Goal: Use online tool/utility: Utilize a website feature to perform a specific function

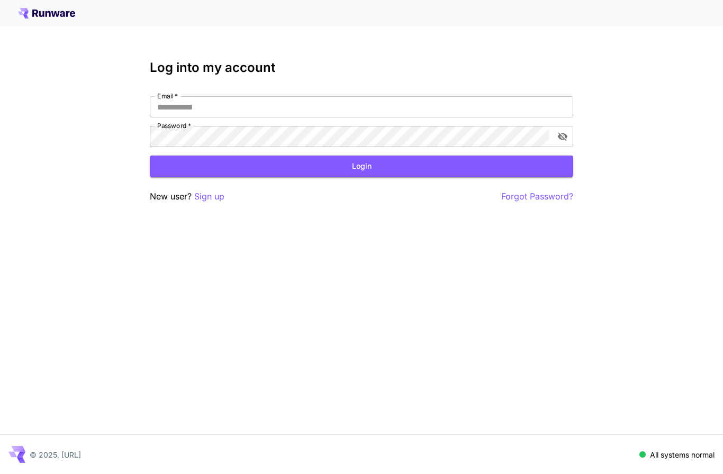
click at [383, 98] on input "Email   *" at bounding box center [361, 106] width 423 height 21
type input "**********"
click at [375, 173] on button "Login" at bounding box center [361, 167] width 423 height 22
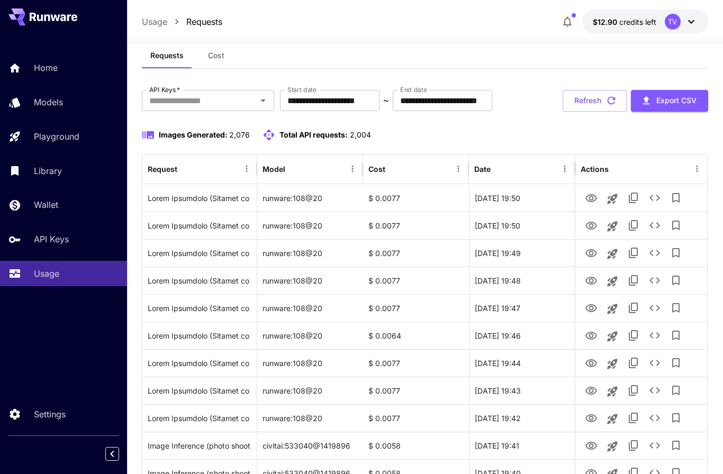
scroll to position [20, 0]
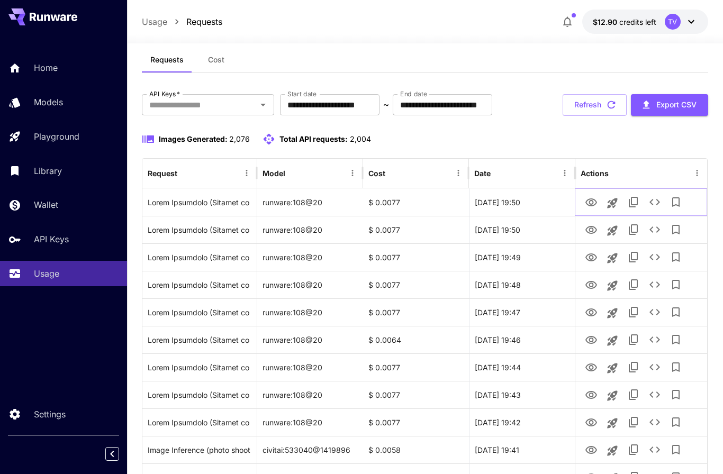
click at [592, 206] on icon "View Image" at bounding box center [591, 202] width 13 height 13
click at [595, 234] on icon "View Image" at bounding box center [591, 230] width 13 height 13
click at [592, 311] on icon "View Image" at bounding box center [591, 312] width 13 height 13
click at [595, 340] on icon "View Image" at bounding box center [591, 340] width 13 height 13
click at [593, 372] on icon "View Image" at bounding box center [591, 367] width 13 height 13
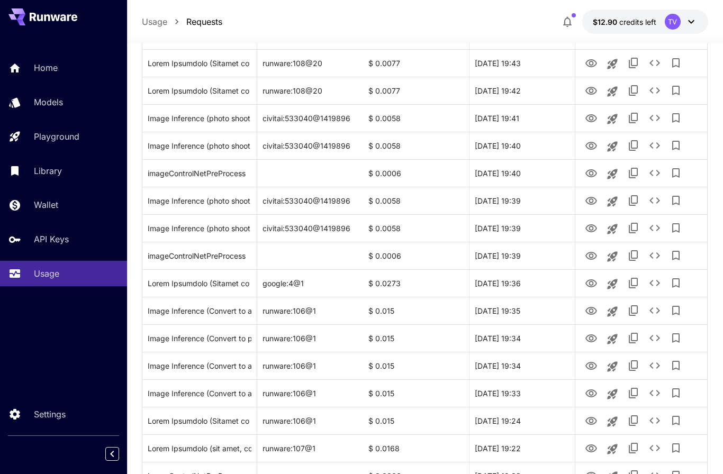
scroll to position [362, 0]
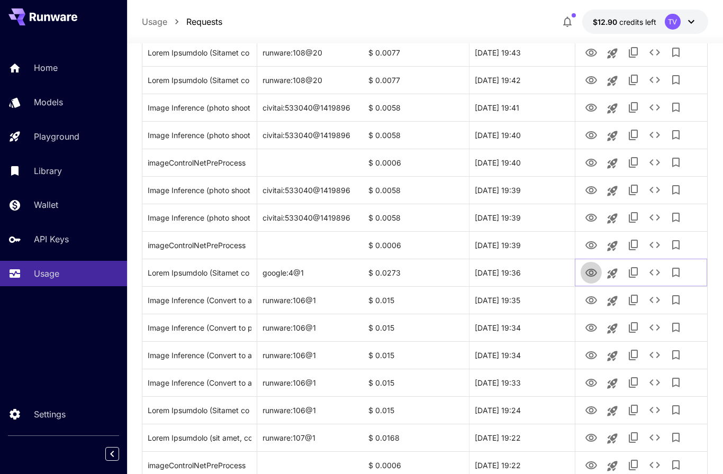
click at [595, 275] on icon "View Image" at bounding box center [591, 273] width 13 height 13
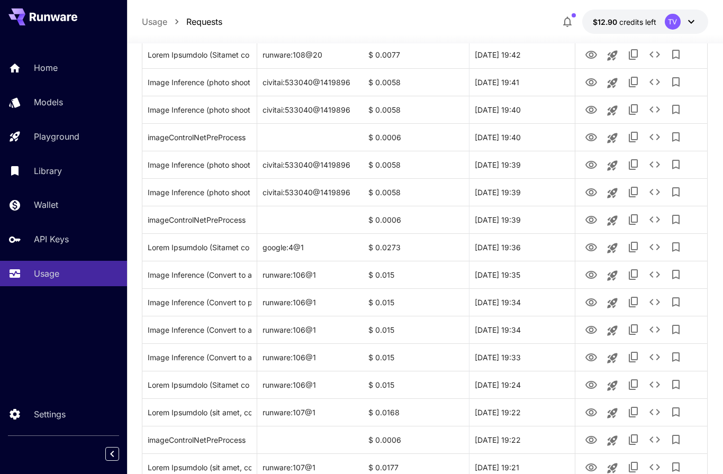
scroll to position [375, 0]
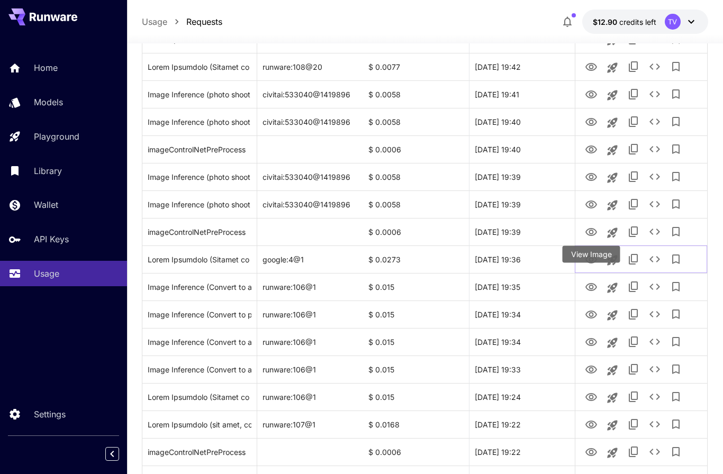
click at [615, 263] on icon "Launch in playground" at bounding box center [612, 260] width 10 height 10
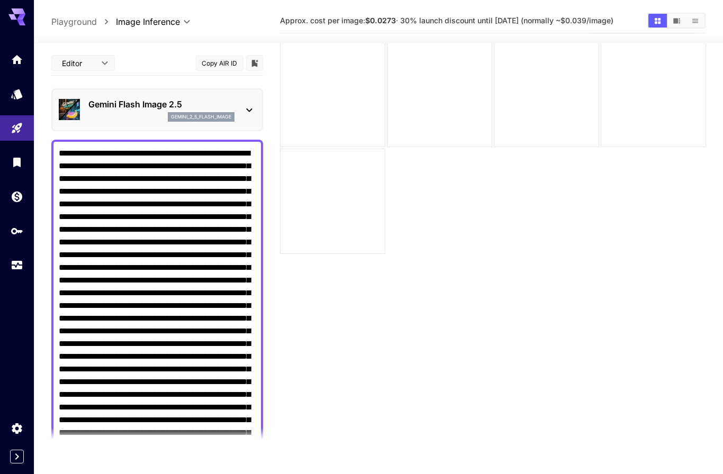
click at [179, 278] on textarea "Negative Prompt" at bounding box center [157, 331] width 197 height 368
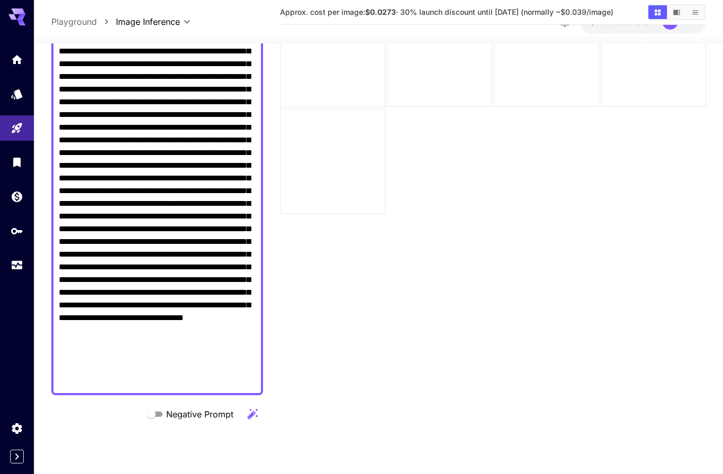
scroll to position [129, 0]
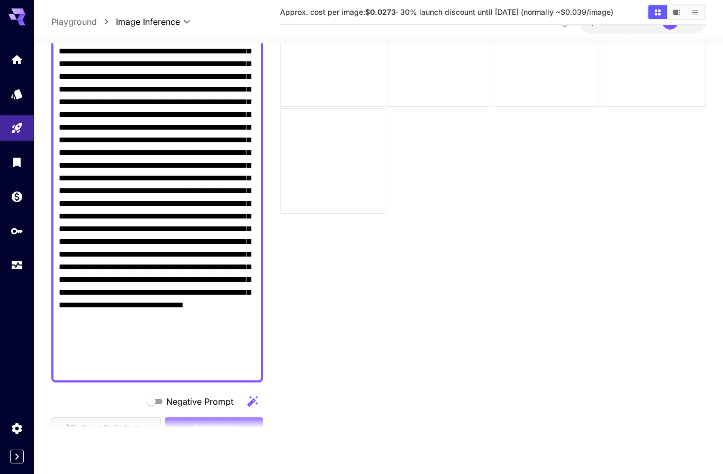
click at [234, 334] on textarea "Negative Prompt" at bounding box center [157, 191] width 197 height 368
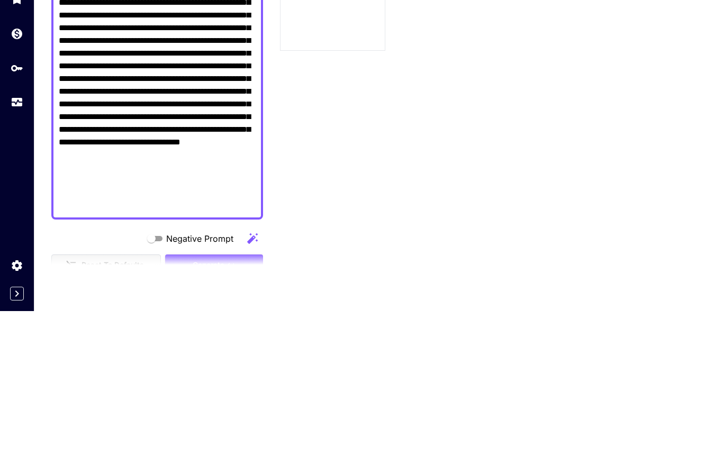
scroll to position [87, 0]
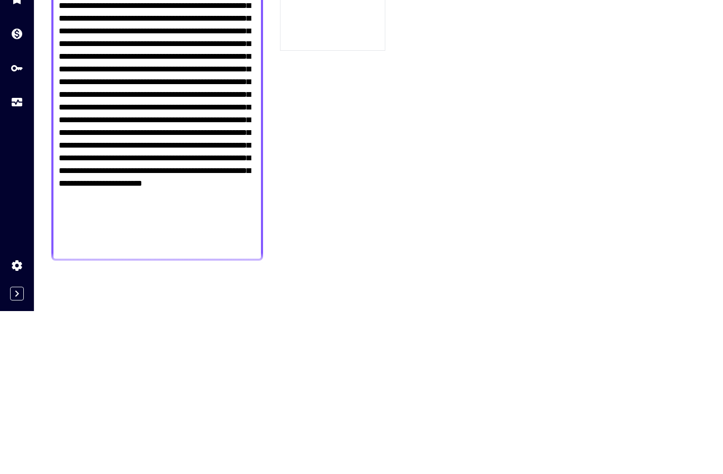
type textarea "**********"
click at [174, 409] on html "**********" at bounding box center [361, 195] width 723 height 558
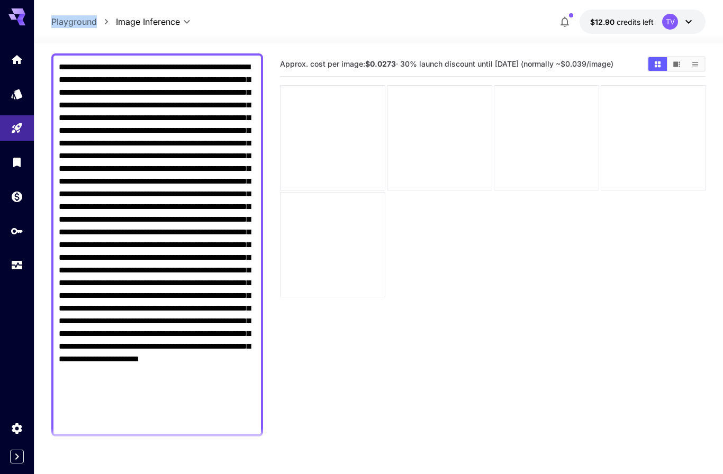
scroll to position [0, 0]
click at [198, 130] on textarea "Negative Prompt" at bounding box center [157, 245] width 197 height 368
click at [198, 129] on textarea "Negative Prompt" at bounding box center [157, 245] width 197 height 368
click at [74, 72] on textarea "Negative Prompt" at bounding box center [157, 245] width 197 height 368
click at [135, 122] on textarea "Negative Prompt" at bounding box center [157, 245] width 197 height 368
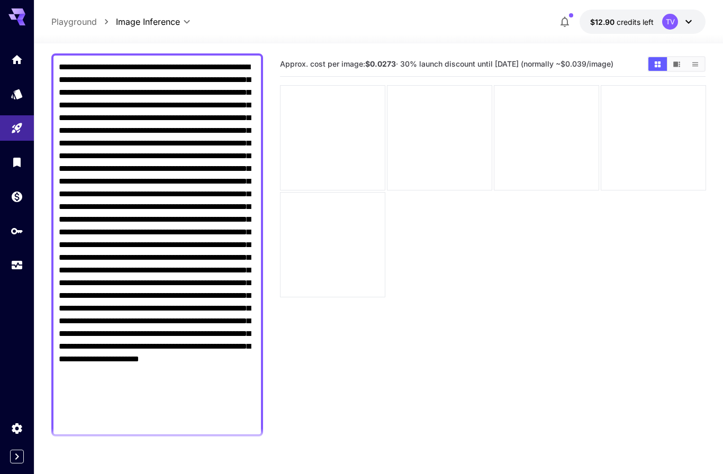
click at [135, 122] on textarea "Negative Prompt" at bounding box center [157, 245] width 197 height 368
click at [188, 136] on textarea "Negative Prompt" at bounding box center [157, 245] width 197 height 368
click at [187, 135] on textarea "Negative Prompt" at bounding box center [157, 245] width 197 height 368
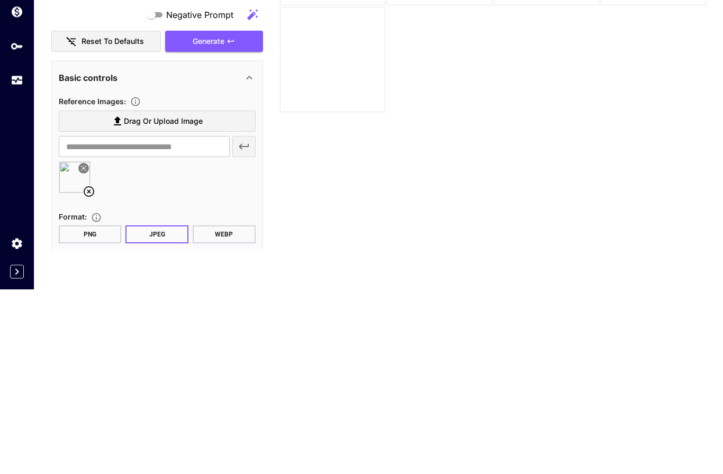
type textarea "**********"
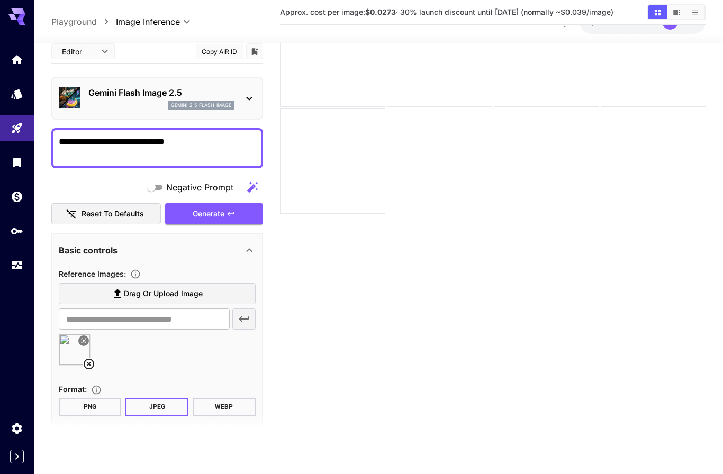
scroll to position [7, 0]
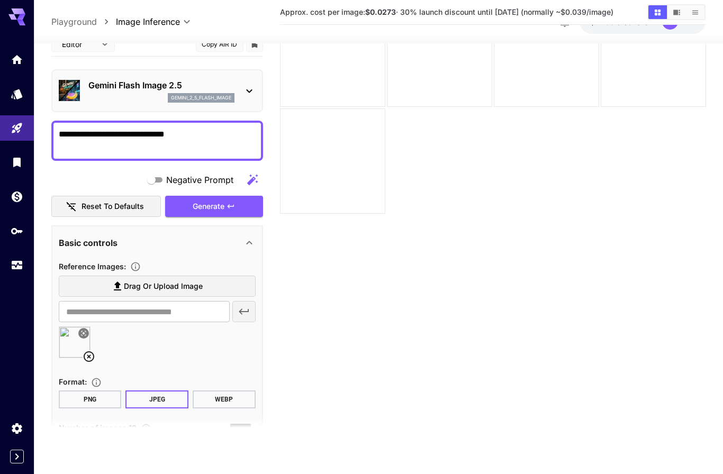
type input "*"
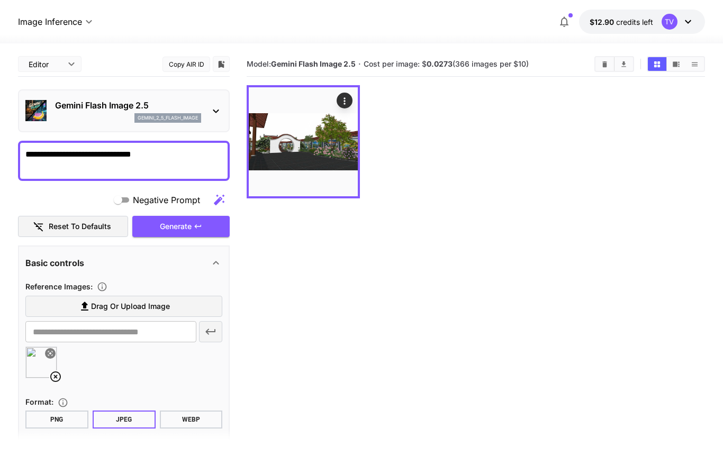
scroll to position [0, 0]
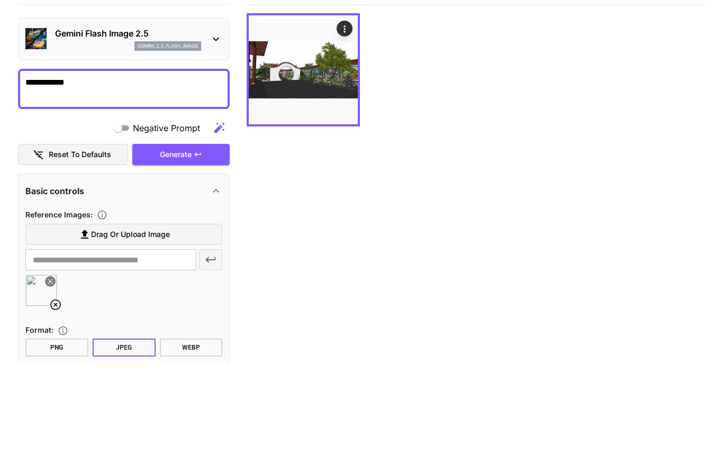
type textarea "******"
type textarea "**********"
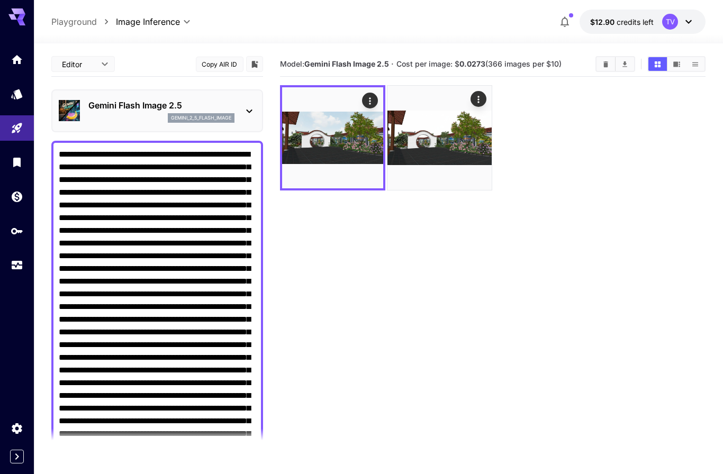
click at [607, 65] on icon "Clear Images" at bounding box center [605, 64] width 5 height 6
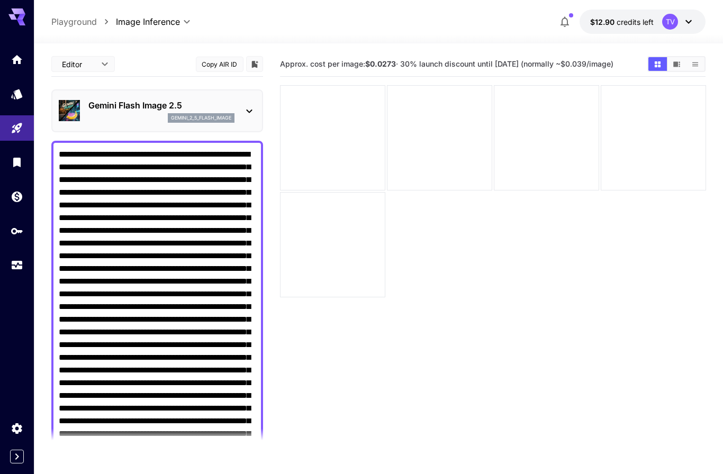
click at [245, 112] on icon at bounding box center [249, 111] width 13 height 13
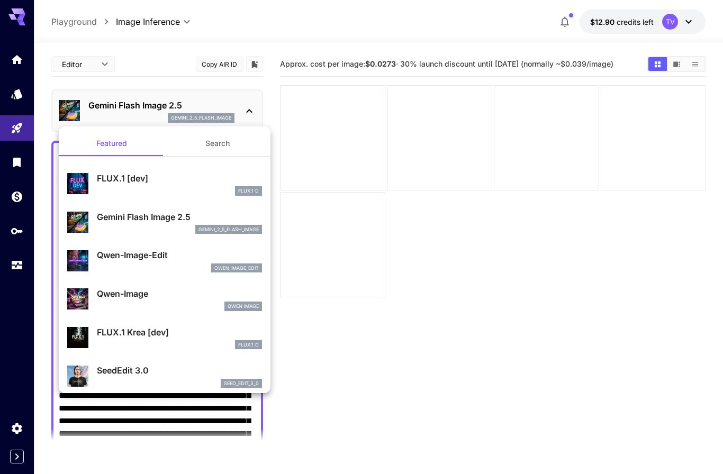
click at [212, 143] on button "Search" at bounding box center [218, 143] width 106 height 25
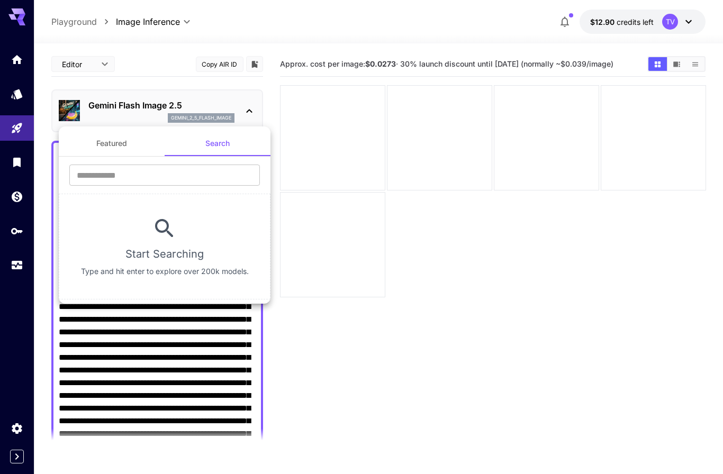
click at [161, 171] on input "text" at bounding box center [164, 175] width 191 height 21
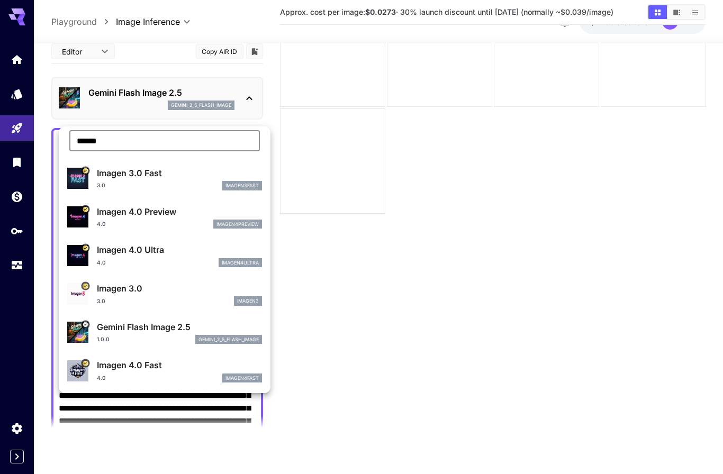
scroll to position [34, 0]
type input "******"
click at [134, 212] on p "Imagen 4.0 Preview" at bounding box center [179, 212] width 165 height 13
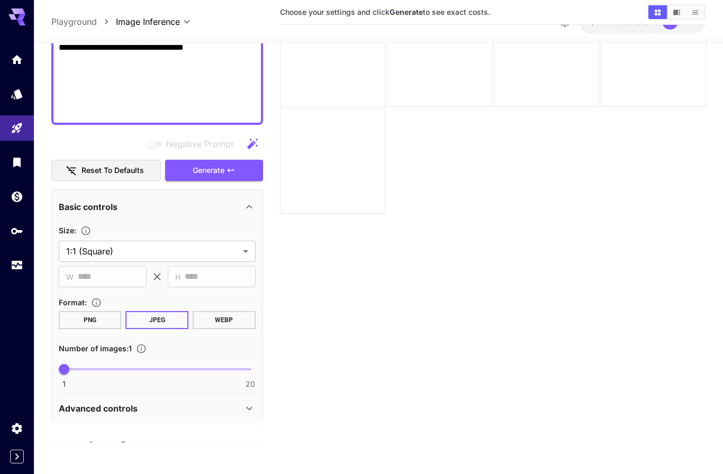
click at [247, 209] on icon at bounding box center [249, 207] width 6 height 4
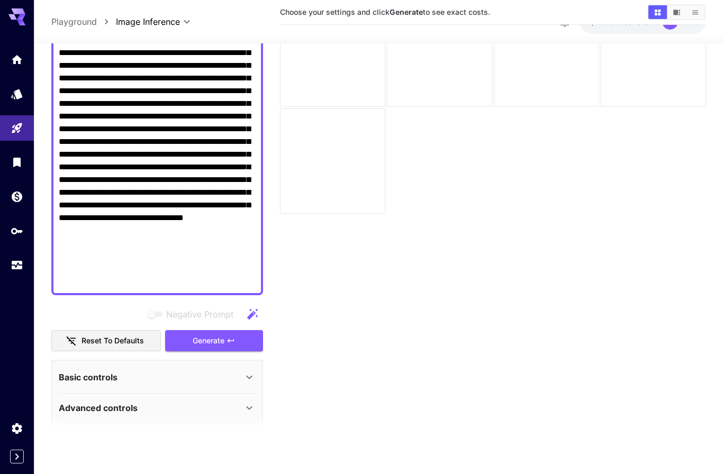
scroll to position [84, 0]
click at [249, 415] on icon at bounding box center [249, 408] width 13 height 13
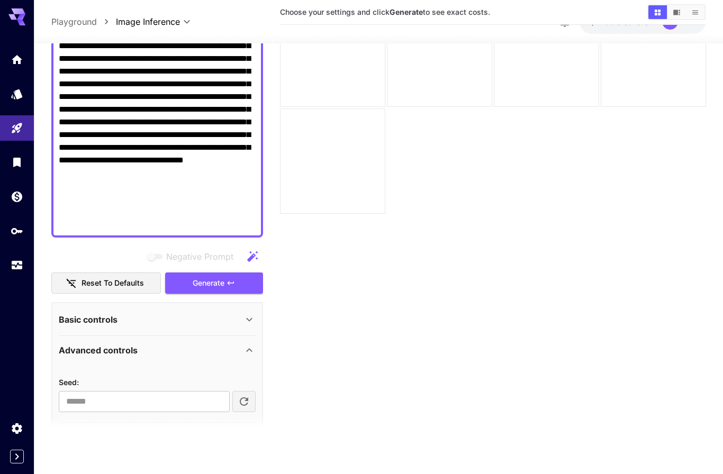
click at [249, 325] on icon at bounding box center [249, 319] width 13 height 13
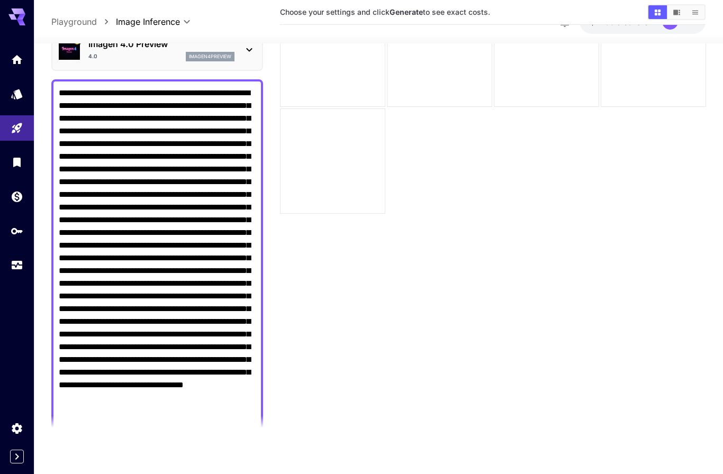
scroll to position [16, 0]
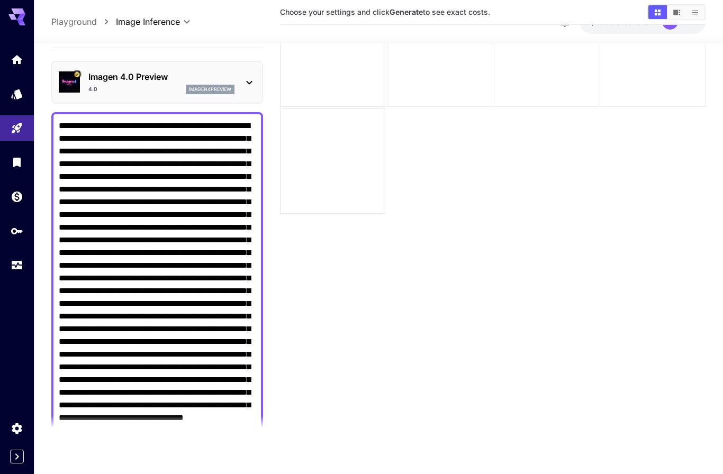
click at [211, 379] on textarea "Negative Prompt" at bounding box center [157, 304] width 197 height 368
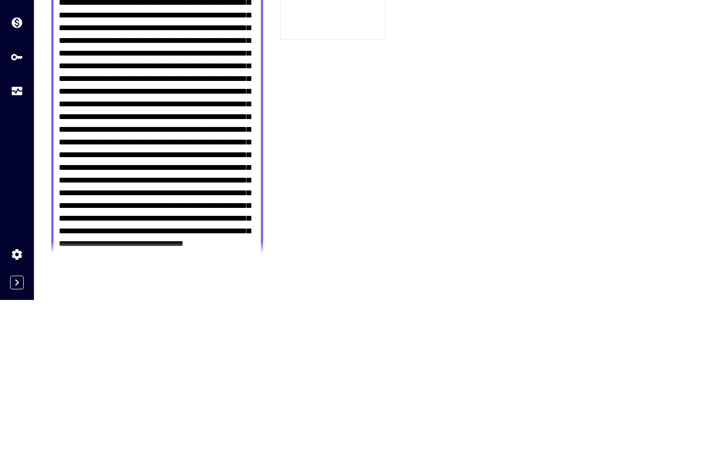
click at [186, 166] on textarea "Negative Prompt" at bounding box center [157, 304] width 197 height 368
click at [191, 177] on textarea "Negative Prompt" at bounding box center [157, 304] width 197 height 368
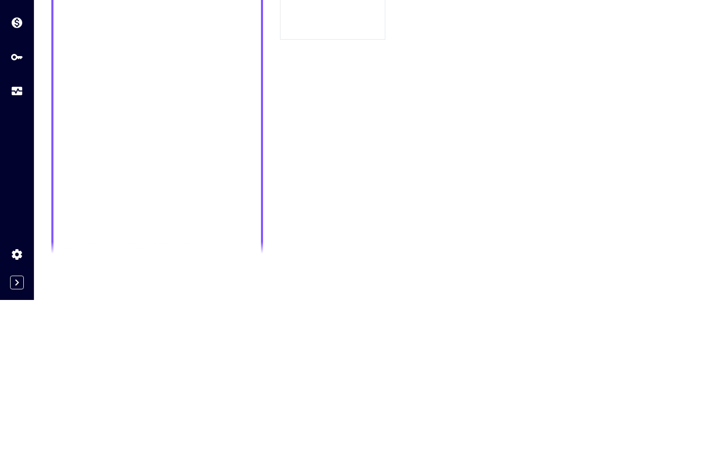
scroll to position [6, 0]
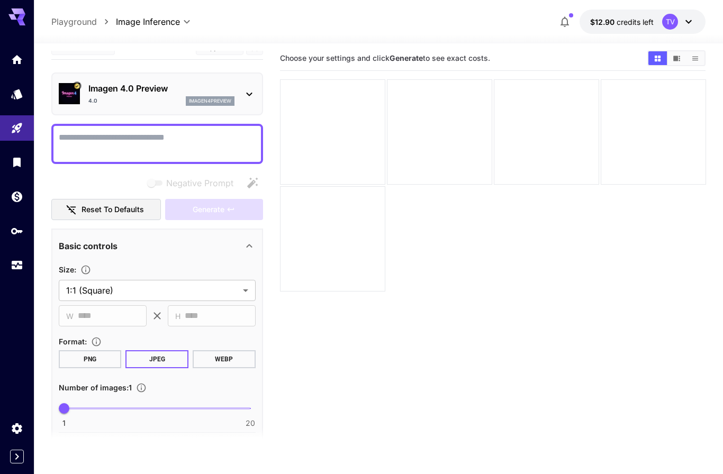
click at [65, 95] on img at bounding box center [69, 93] width 21 height 21
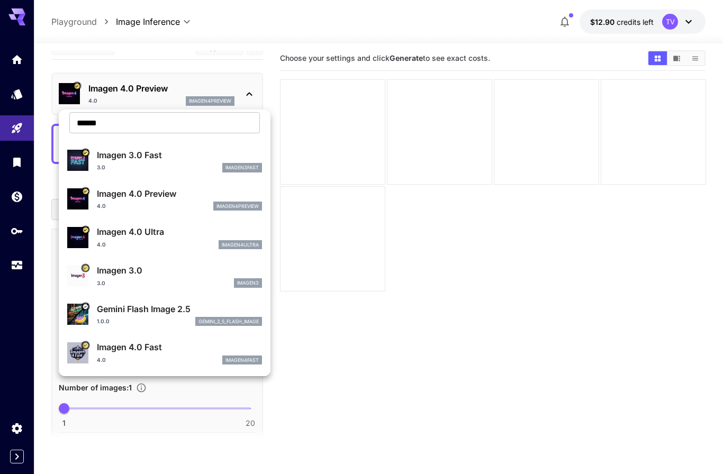
scroll to position [34, 0]
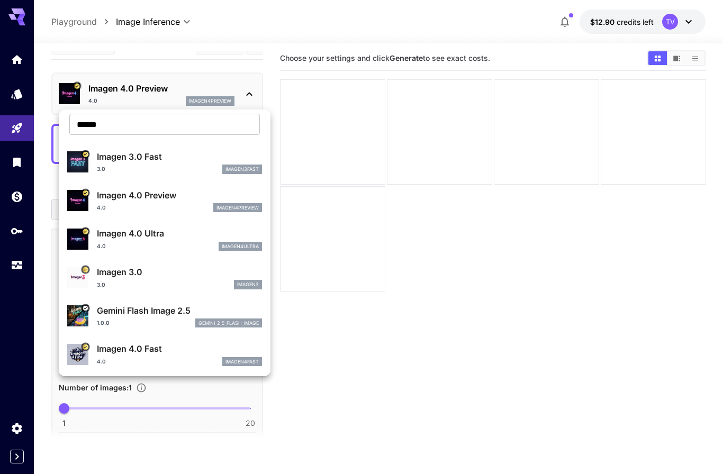
click at [329, 362] on div at bounding box center [361, 237] width 723 height 474
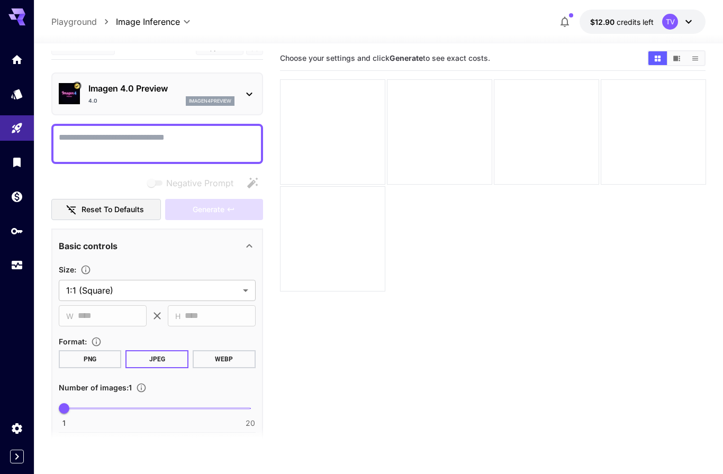
click at [243, 95] on icon at bounding box center [249, 94] width 13 height 13
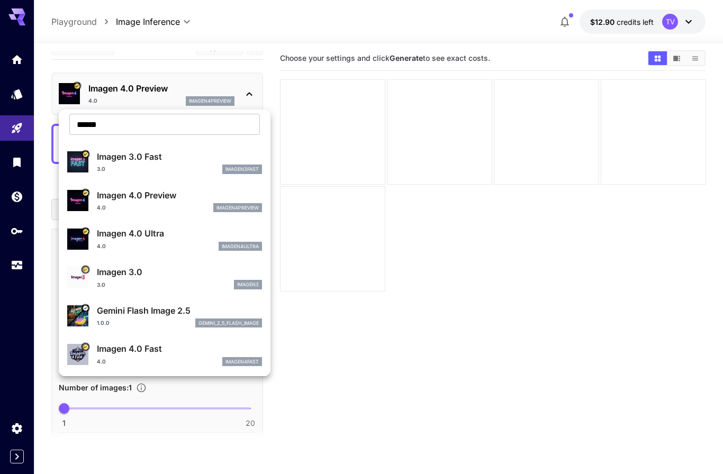
click at [208, 245] on div "4.0 imagen4ultra" at bounding box center [179, 247] width 165 height 10
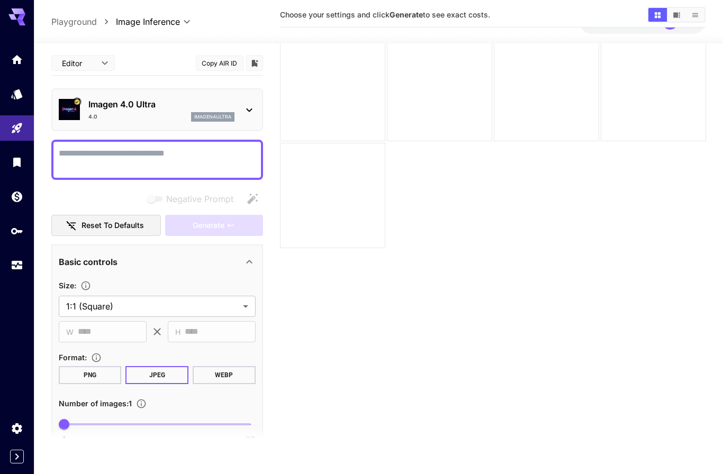
click at [246, 106] on icon at bounding box center [249, 110] width 13 height 13
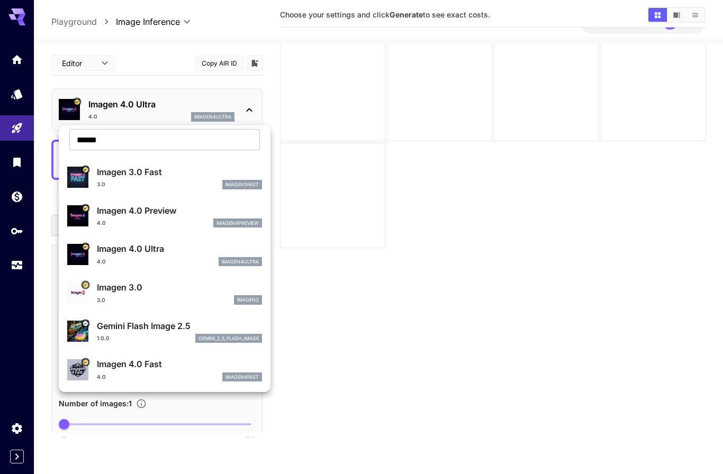
scroll to position [34, 0]
click at [88, 329] on img at bounding box center [77, 331] width 21 height 21
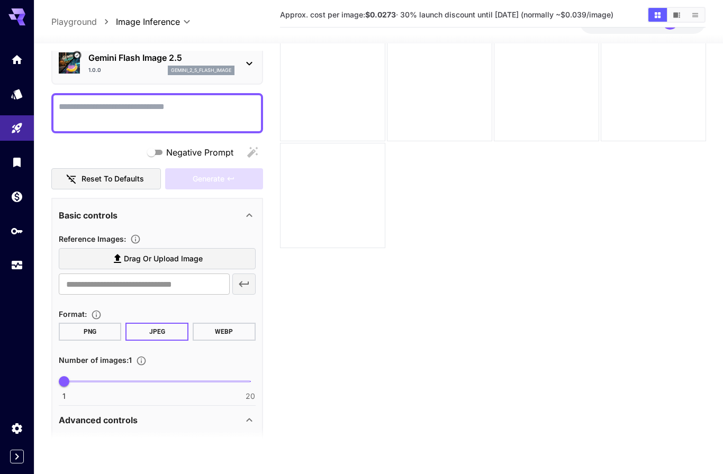
scroll to position [47, 0]
click at [176, 256] on span "Drag or upload image" at bounding box center [163, 258] width 79 height 13
click at [0, 0] on input "Drag or upload image" at bounding box center [0, 0] width 0 height 0
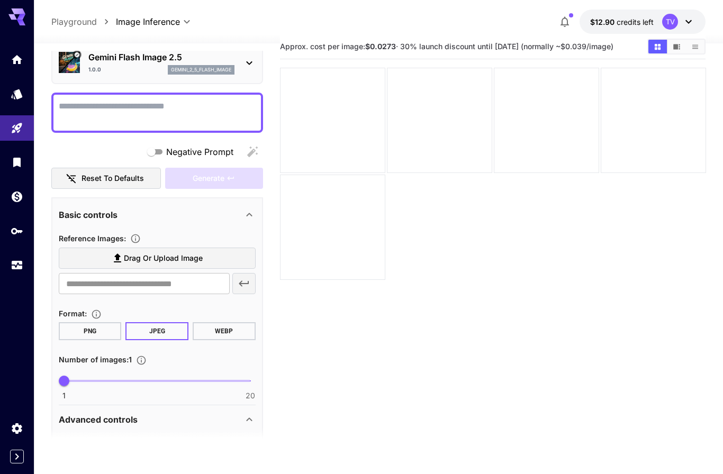
scroll to position [0, 0]
